Goal: Information Seeking & Learning: Learn about a topic

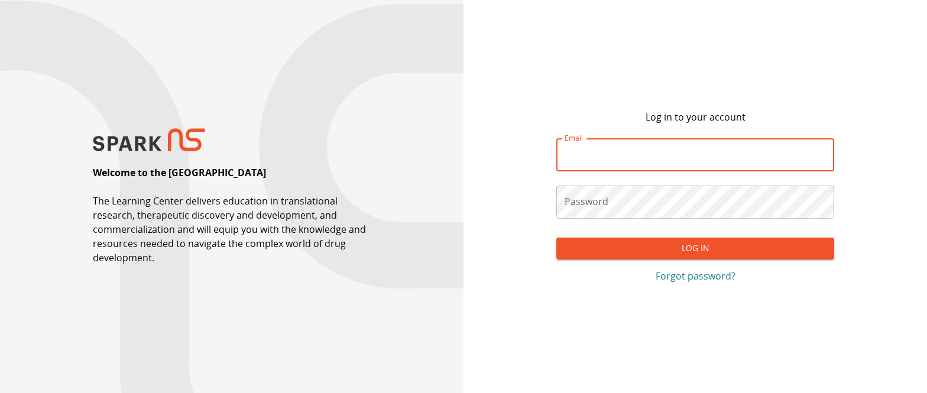
click at [593, 157] on input "Email" at bounding box center [695, 154] width 278 height 33
type input "**********"
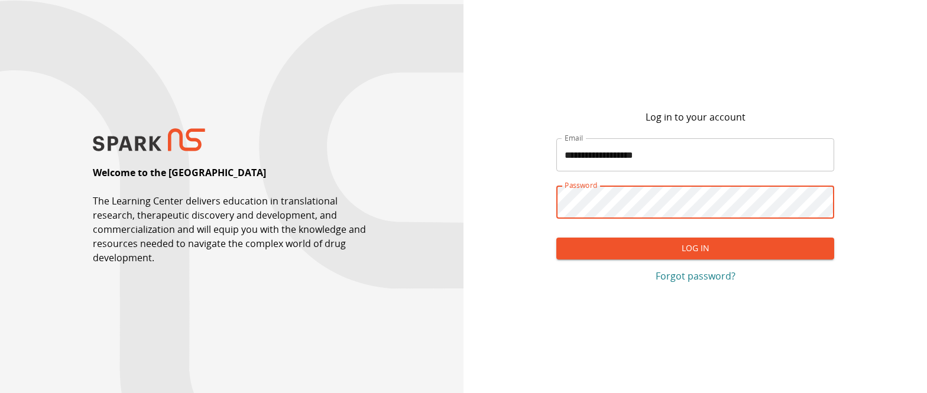
click at [599, 248] on button "Log In" at bounding box center [695, 249] width 278 height 22
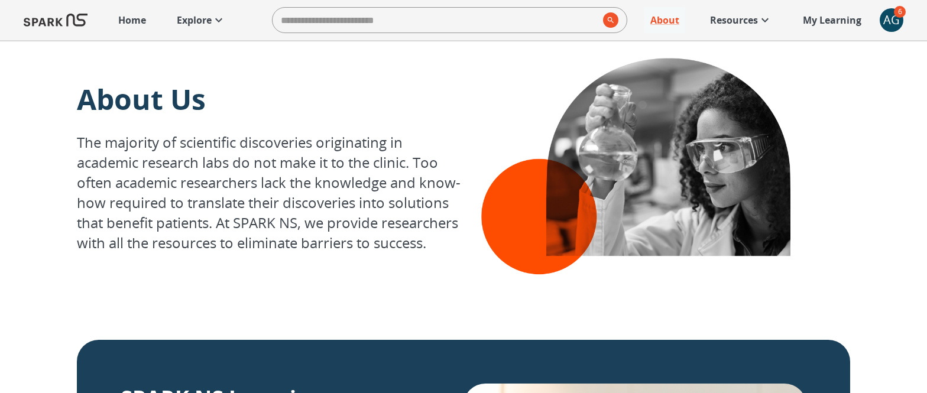
click at [196, 27] on p "Explore" at bounding box center [194, 20] width 35 height 14
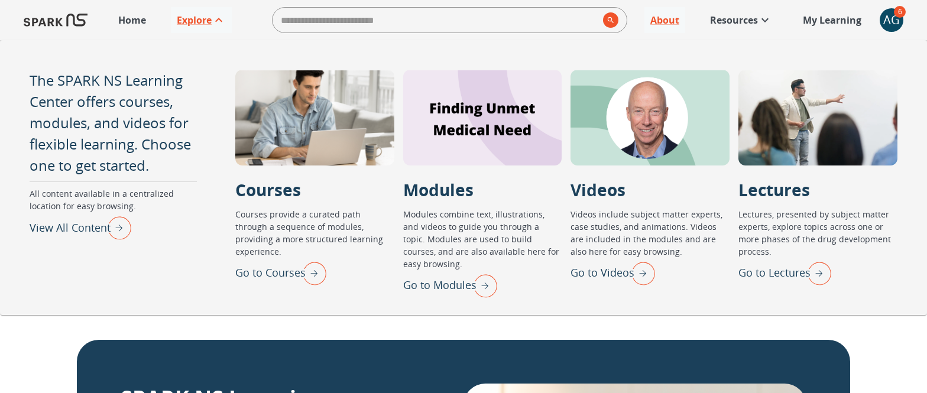
click at [772, 276] on p "Go to Lectures" at bounding box center [774, 273] width 72 height 16
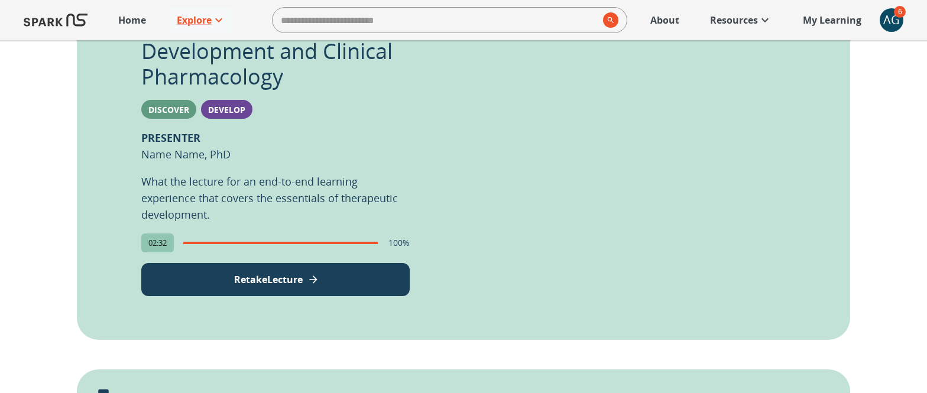
scroll to position [378, 0]
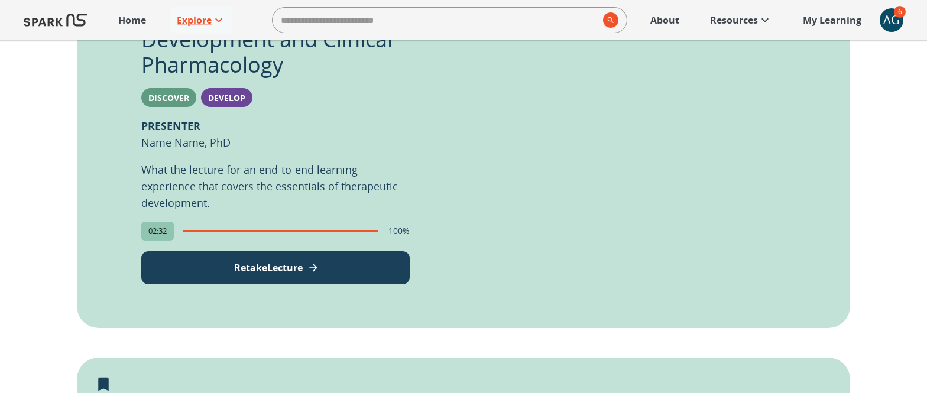
click at [287, 273] on p "Retake Lecture" at bounding box center [268, 268] width 69 height 14
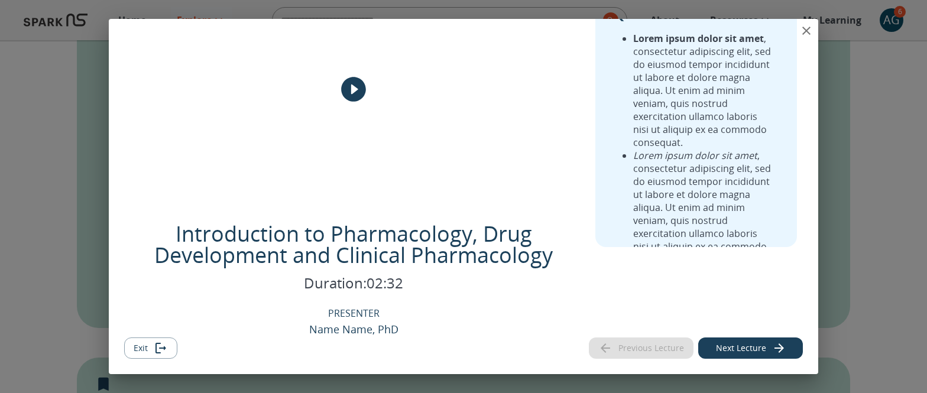
scroll to position [0, 0]
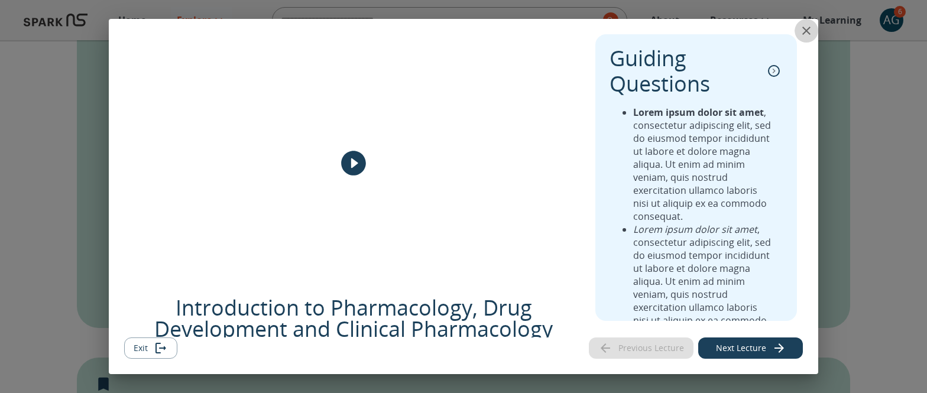
click at [799, 25] on icon "close" at bounding box center [806, 31] width 14 height 14
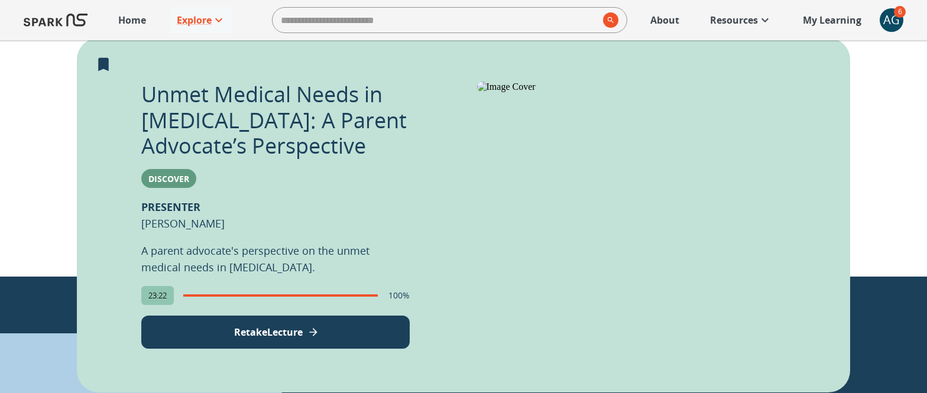
scroll to position [739, 0]
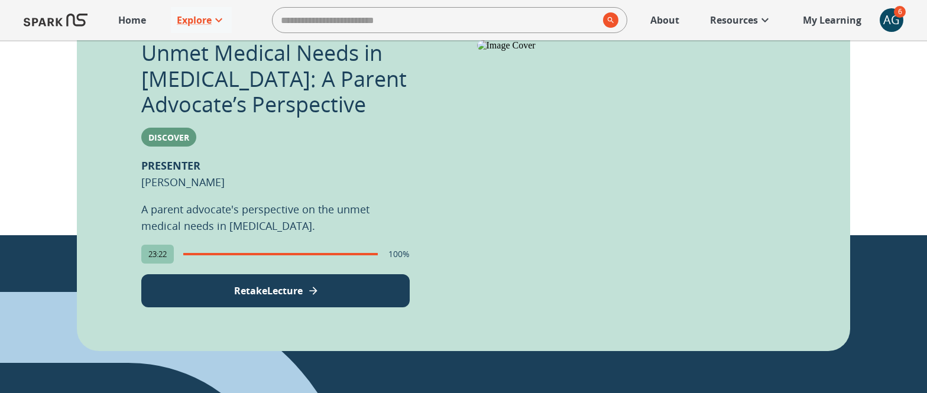
click at [325, 287] on button "Retake Lecture" at bounding box center [275, 290] width 268 height 33
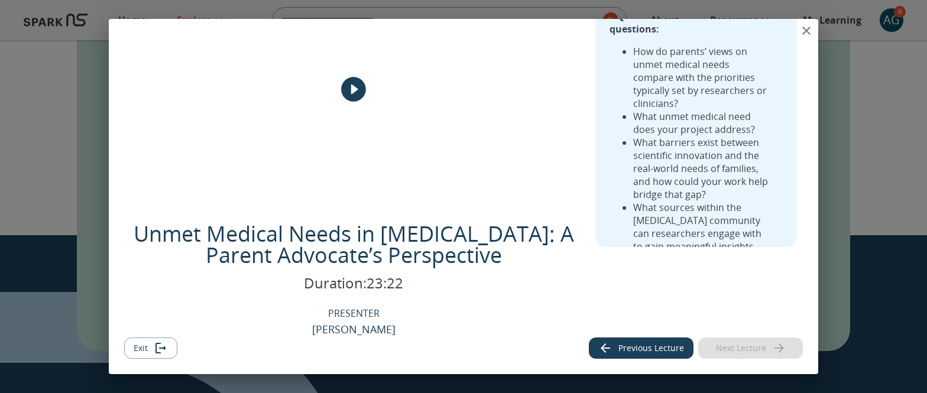
scroll to position [0, 0]
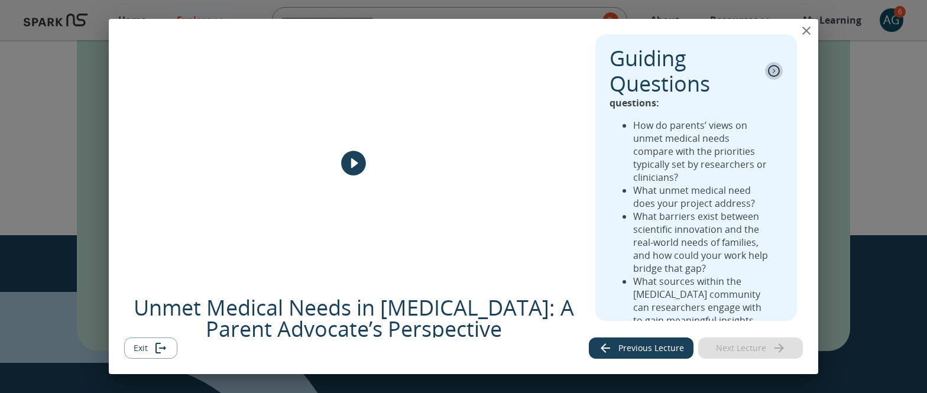
click at [775, 70] on icon "collapse" at bounding box center [774, 71] width 12 height 12
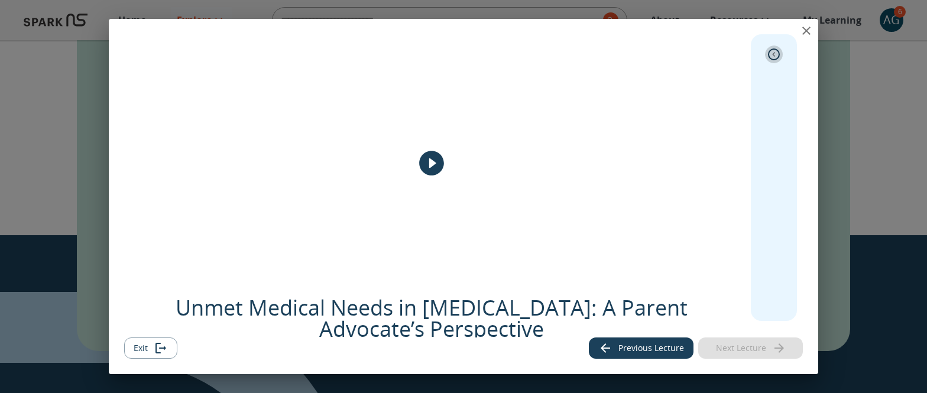
click at [774, 57] on icon "expand" at bounding box center [774, 54] width 12 height 12
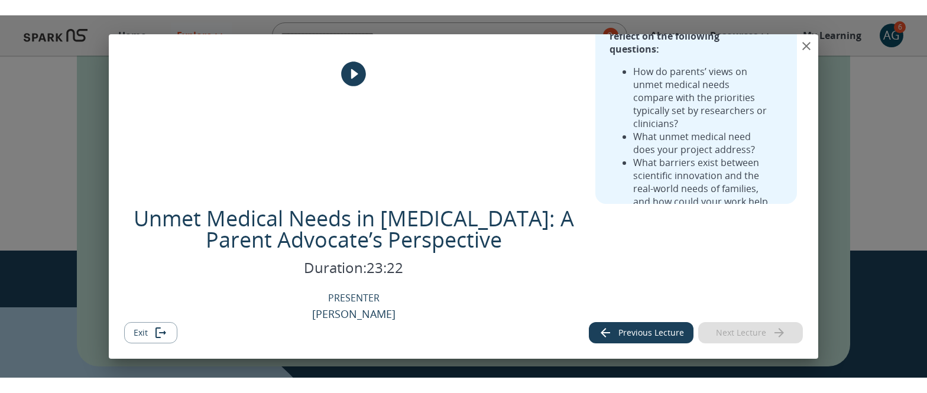
scroll to position [74, 0]
